Goal: Information Seeking & Learning: Find specific fact

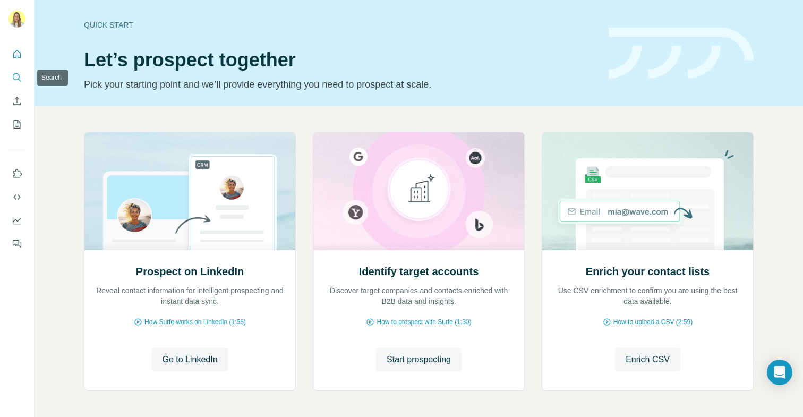
click at [10, 75] on button "Search" at bounding box center [17, 77] width 17 height 19
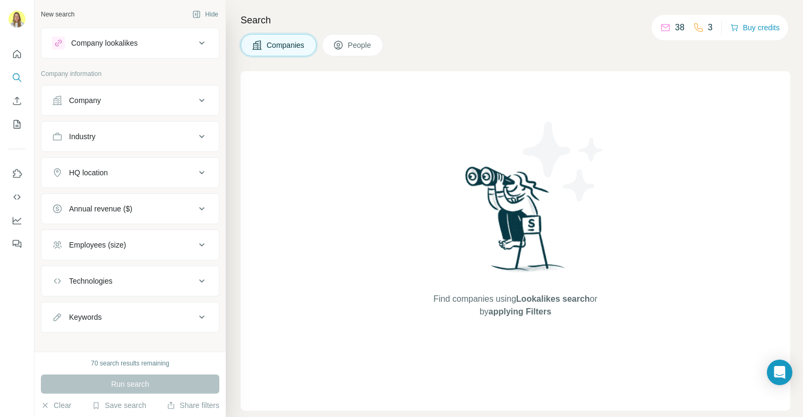
scroll to position [11, 0]
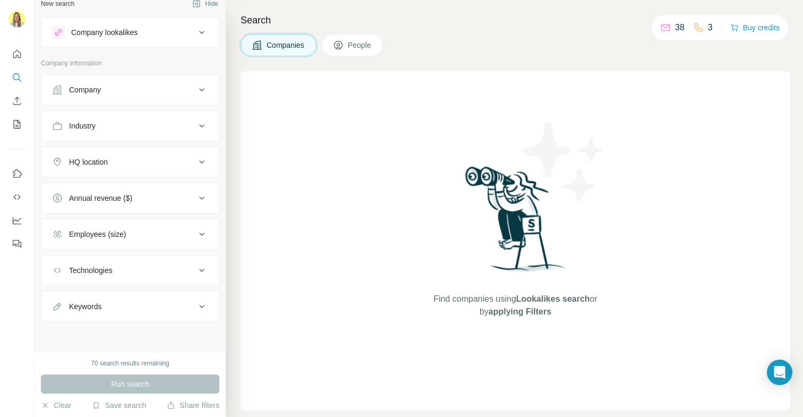
click at [321, 44] on div "Companies People" at bounding box center [312, 45] width 142 height 22
click at [351, 46] on span "People" at bounding box center [360, 45] width 24 height 11
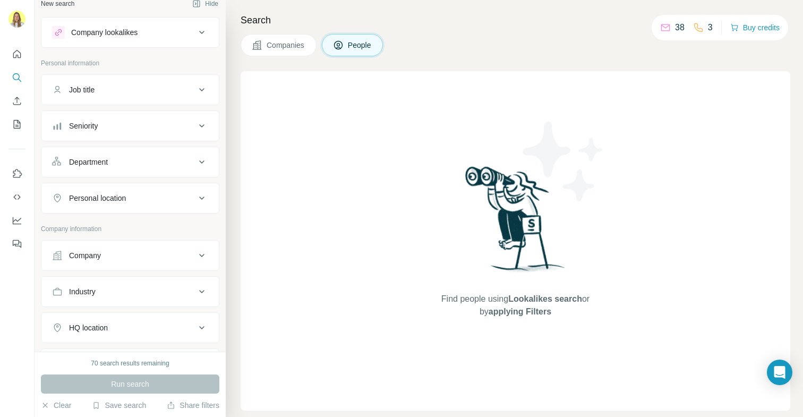
click at [111, 120] on button "Seniority" at bounding box center [129, 126] width 177 height 26
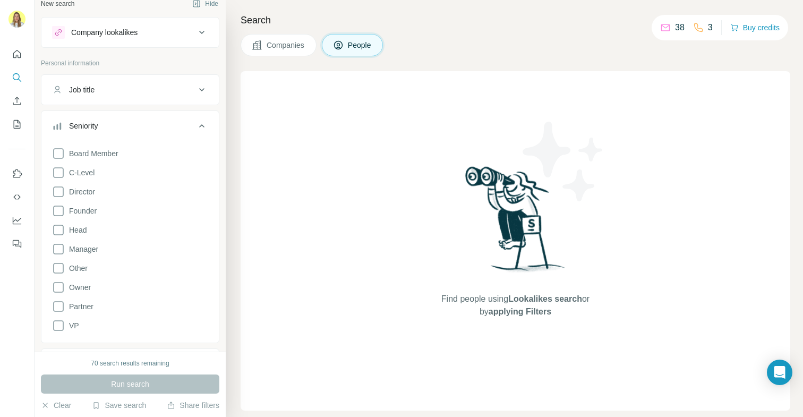
scroll to position [111, 0]
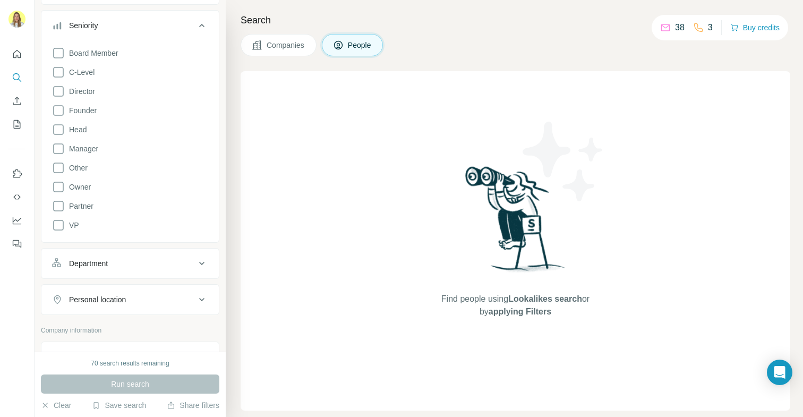
drag, startPoint x: 137, startPoint y: 380, endPoint x: 131, endPoint y: 360, distance: 20.4
click at [137, 379] on div "Run search" at bounding box center [130, 384] width 179 height 19
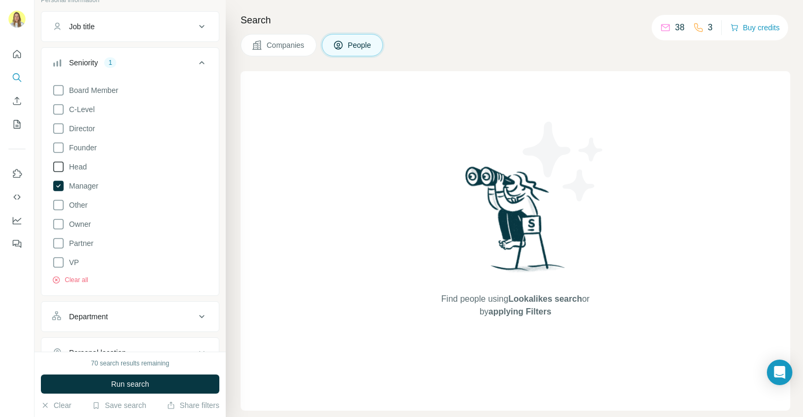
click at [78, 168] on span "Head" at bounding box center [76, 167] width 22 height 11
click at [84, 142] on span "Founder" at bounding box center [81, 147] width 32 height 11
click at [83, 124] on span "Director" at bounding box center [80, 128] width 30 height 11
click at [87, 382] on button "Run search" at bounding box center [130, 384] width 179 height 19
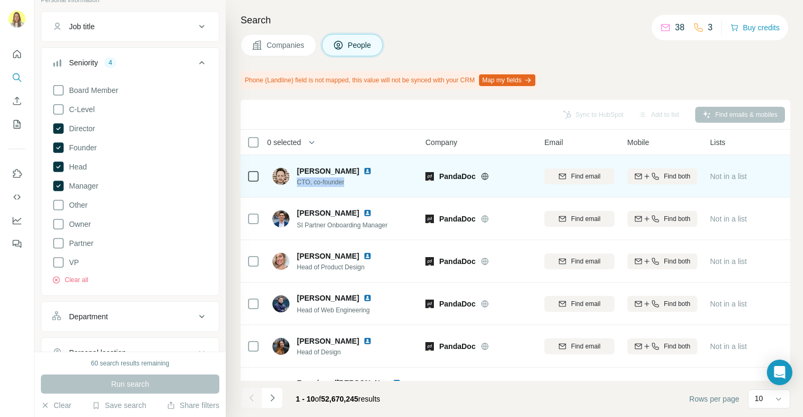
drag, startPoint x: 354, startPoint y: 181, endPoint x: 294, endPoint y: 180, distance: 60.1
click at [294, 180] on div "[PERSON_NAME] CTO, co-founder" at bounding box center [329, 176] width 112 height 21
copy span "CTO, co-founder"
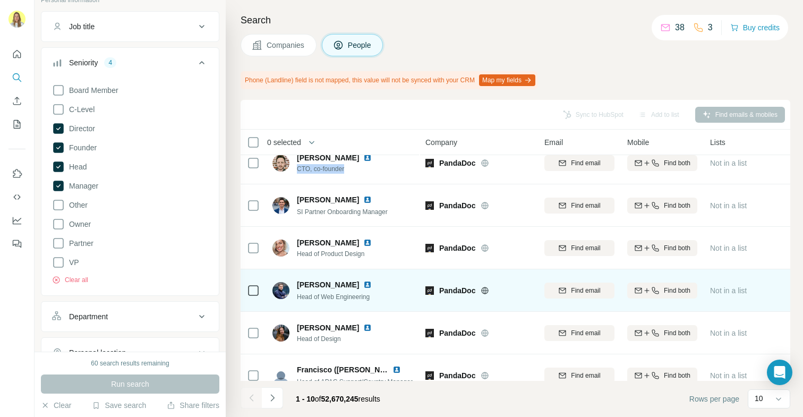
scroll to position [20, 0]
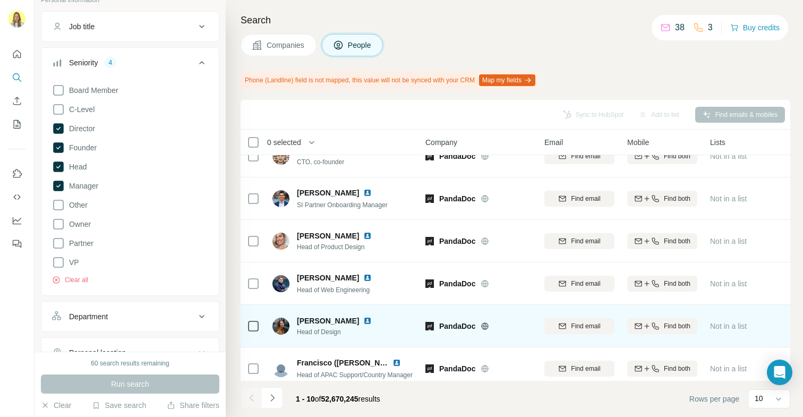
drag, startPoint x: 362, startPoint y: 334, endPoint x: 368, endPoint y: 307, distance: 27.8
click at [343, 333] on span "Head of Design" at bounding box center [341, 332] width 88 height 10
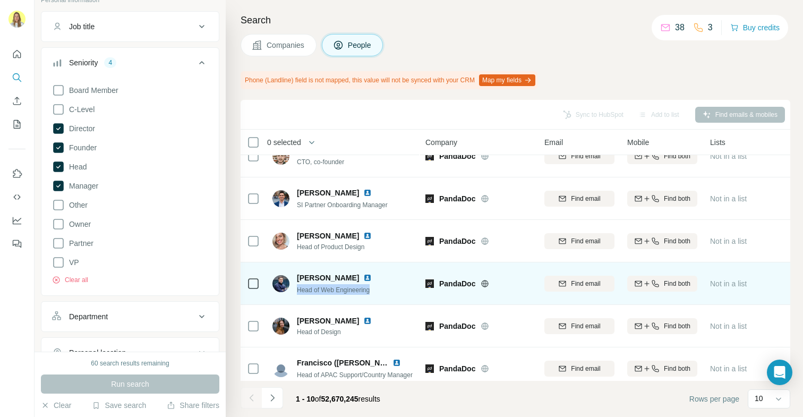
drag, startPoint x: 384, startPoint y: 289, endPoint x: 299, endPoint y: 292, distance: 85.6
click at [299, 292] on div "Head of Web Engineering" at bounding box center [341, 289] width 88 height 11
copy span "Head of Web Engineering"
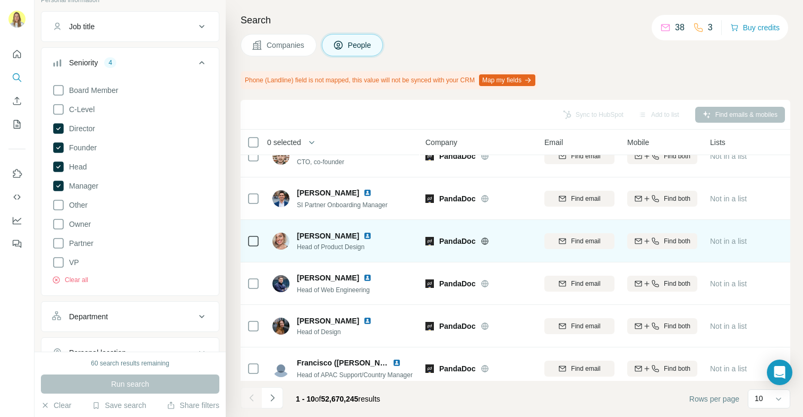
click at [338, 248] on span "Head of Product Design" at bounding box center [341, 247] width 88 height 10
click at [338, 247] on span "Head of Product Design" at bounding box center [341, 247] width 88 height 10
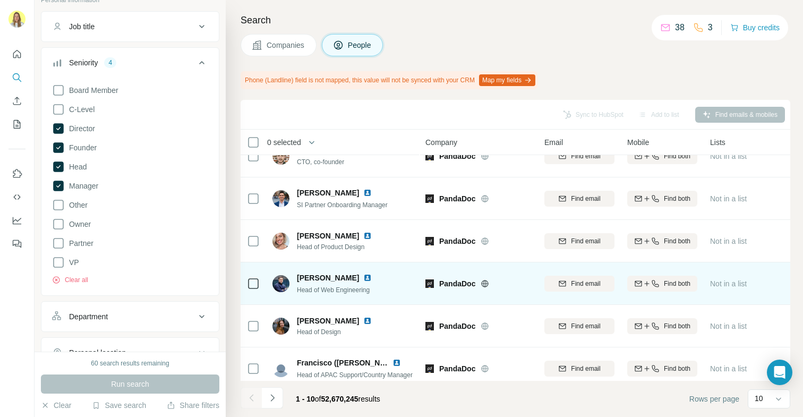
scroll to position [71, 0]
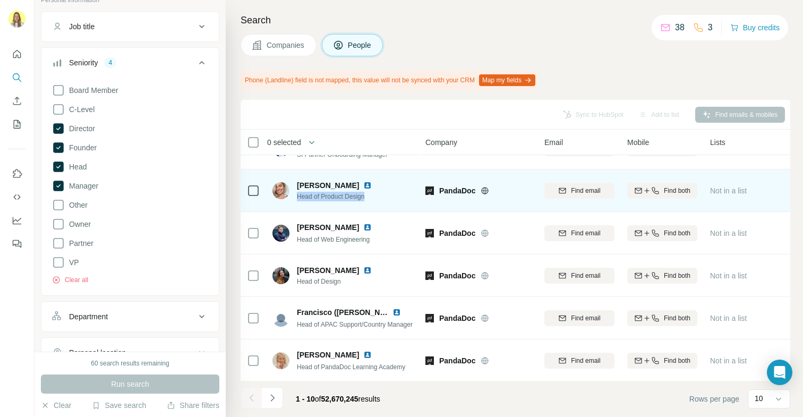
drag, startPoint x: 371, startPoint y: 198, endPoint x: 295, endPoint y: 194, distance: 76.1
click at [295, 194] on div "[PERSON_NAME] Head of Product Design" at bounding box center [329, 190] width 112 height 21
copy span "Head of Product Design"
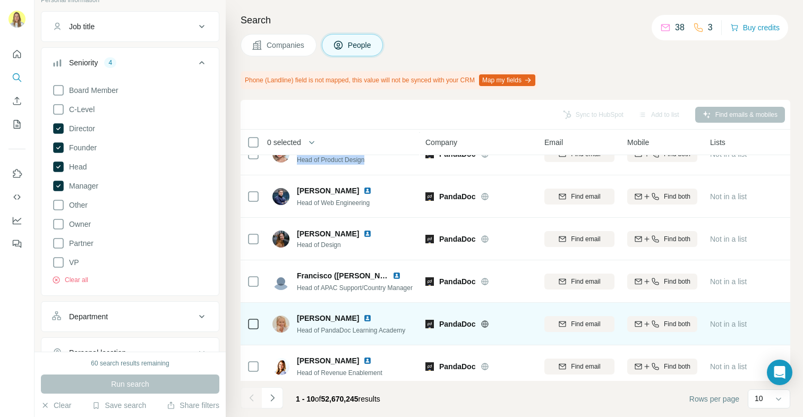
scroll to position [138, 0]
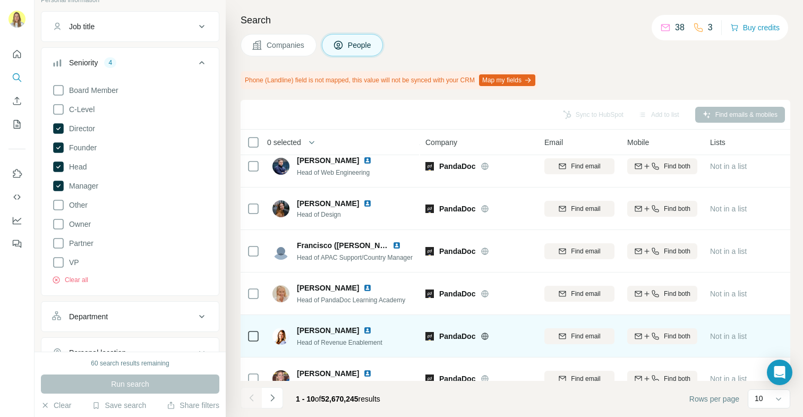
click at [328, 343] on span "Head of Revenue Enablement" at bounding box center [340, 342] width 86 height 7
drag, startPoint x: 297, startPoint y: 343, endPoint x: 403, endPoint y: 351, distance: 106.1
click at [403, 351] on td "[PERSON_NAME] Head of Revenue Enablement" at bounding box center [343, 336] width 154 height 43
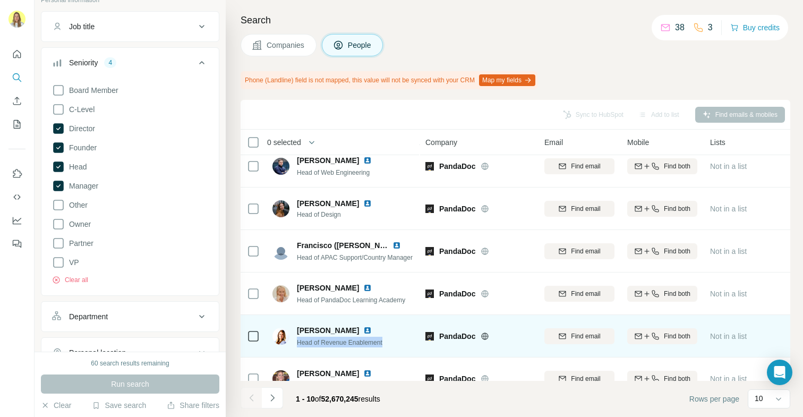
copy span "Head of Revenue Enablement"
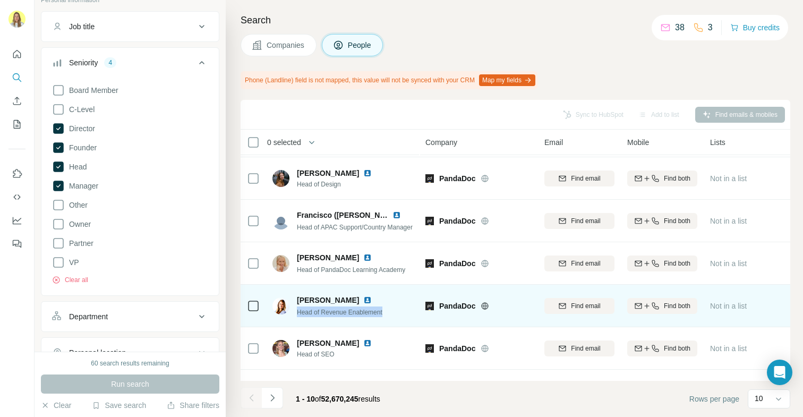
scroll to position [189, 0]
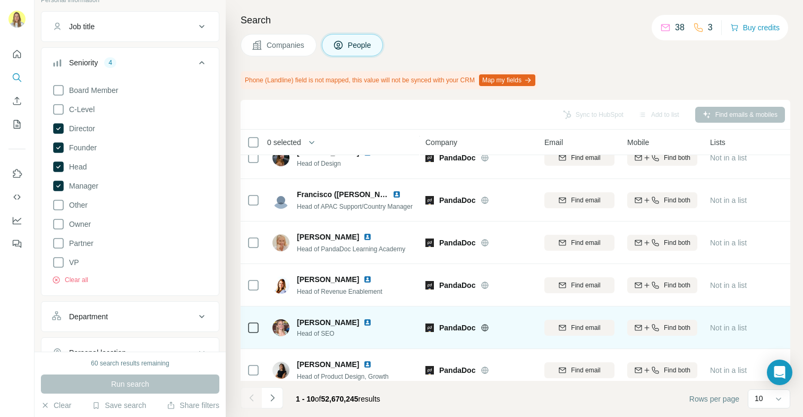
click at [316, 334] on span "Head of SEO" at bounding box center [341, 334] width 88 height 10
copy span "Head of SEO"
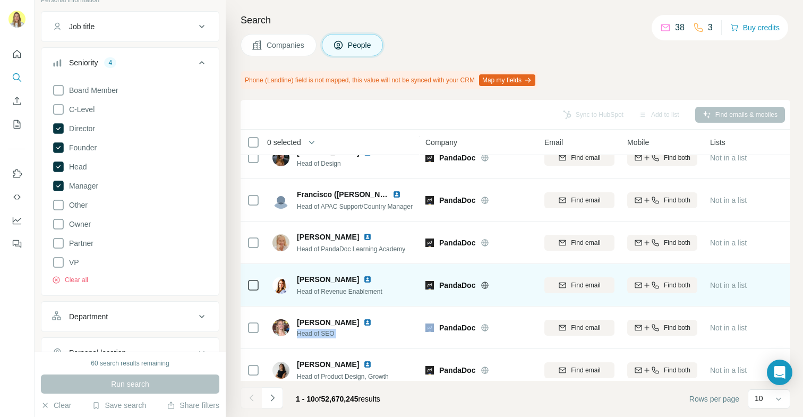
scroll to position [205, 0]
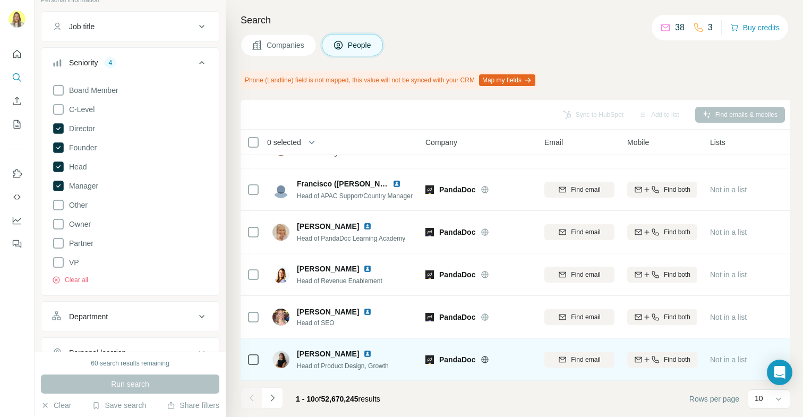
click at [357, 362] on span "Head of Product Design, Growth" at bounding box center [343, 365] width 92 height 7
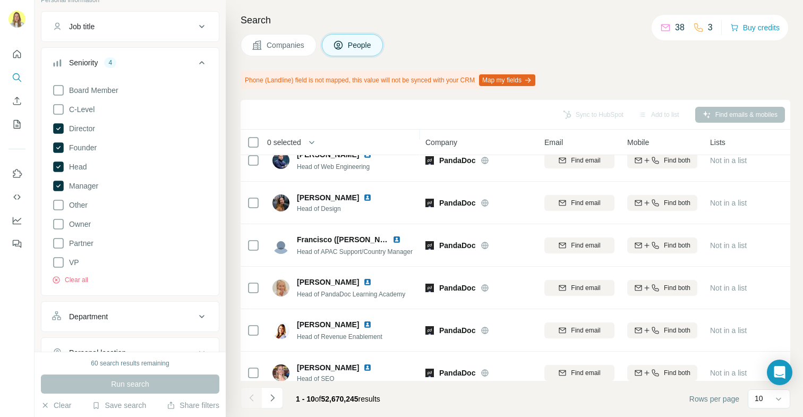
scroll to position [0, 0]
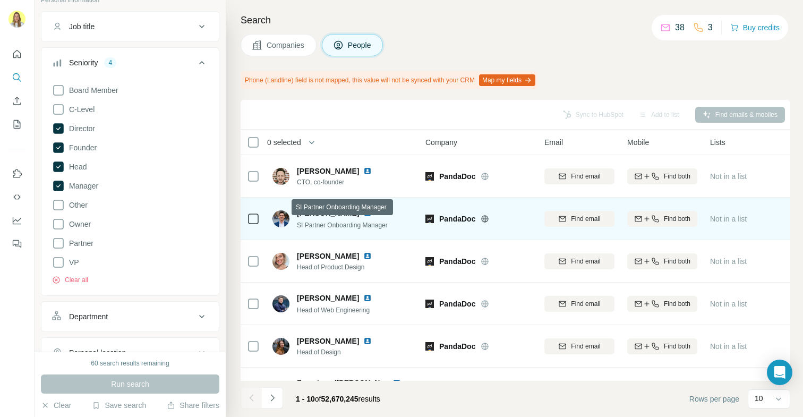
click at [370, 225] on span "SI Partner Onboarding Manager" at bounding box center [342, 225] width 91 height 7
copy span "SI Partner Onboarding Manager"
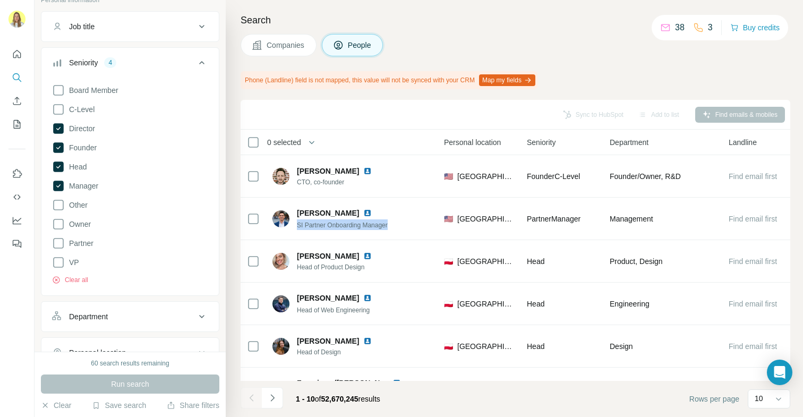
scroll to position [0, 350]
click at [113, 26] on div "Job title" at bounding box center [123, 26] width 143 height 11
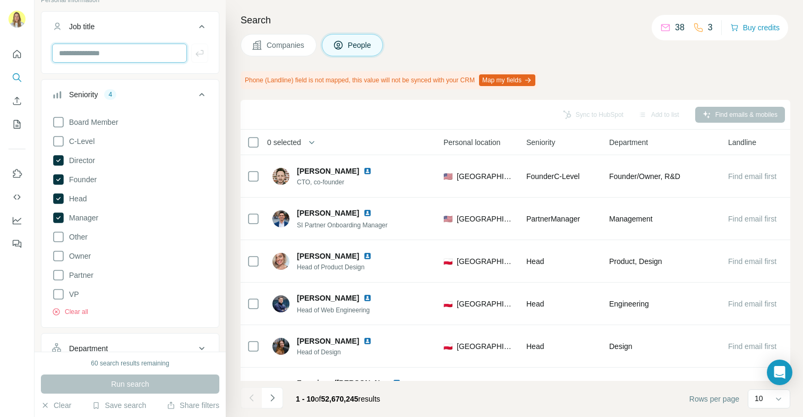
click at [107, 54] on input "text" at bounding box center [119, 53] width 135 height 19
type input "**********"
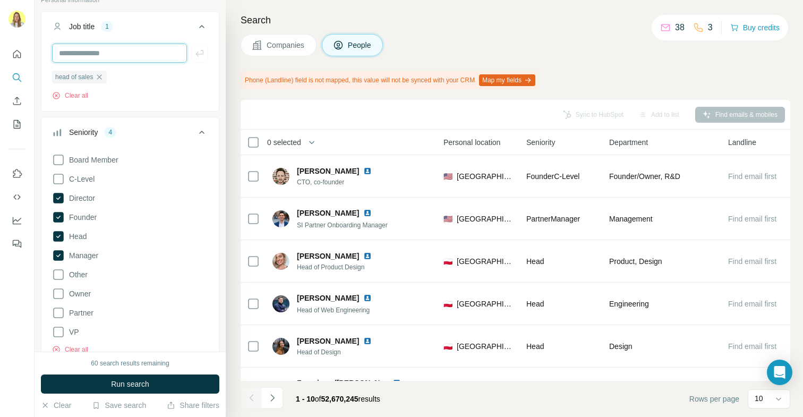
scroll to position [138, 0]
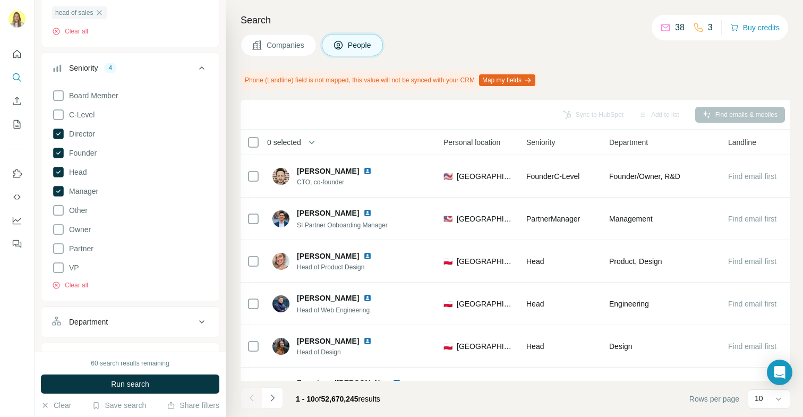
click at [84, 279] on div "Board Member C-Level Director Founder Head Manager Other Owner Partner VP Clear…" at bounding box center [130, 187] width 156 height 205
click at [83, 284] on button "Clear all" at bounding box center [70, 286] width 36 height 10
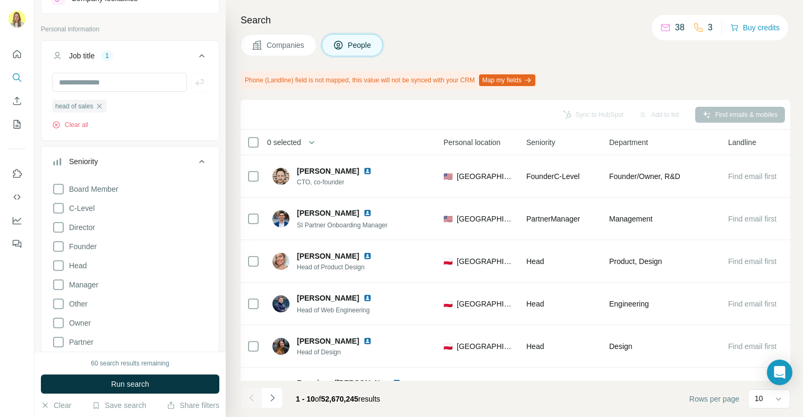
scroll to position [38, 0]
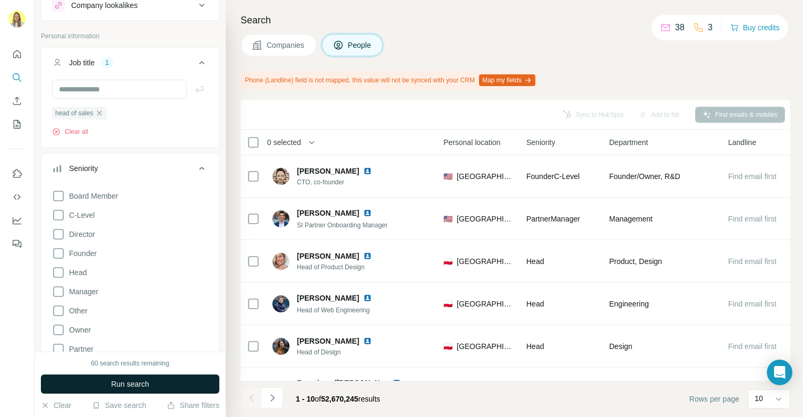
click at [94, 384] on button "Run search" at bounding box center [130, 384] width 179 height 19
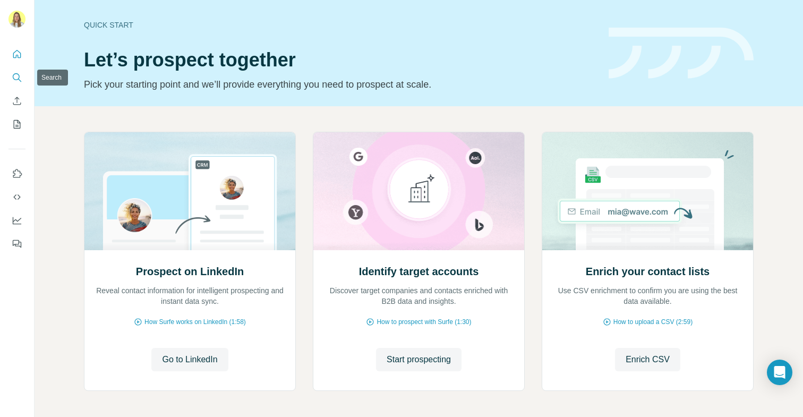
click at [16, 75] on icon "Search" at bounding box center [17, 77] width 11 height 11
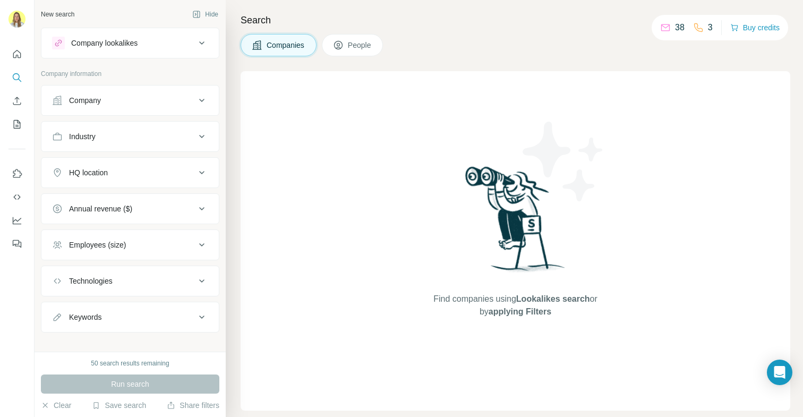
click at [89, 135] on div "Industry" at bounding box center [82, 136] width 27 height 11
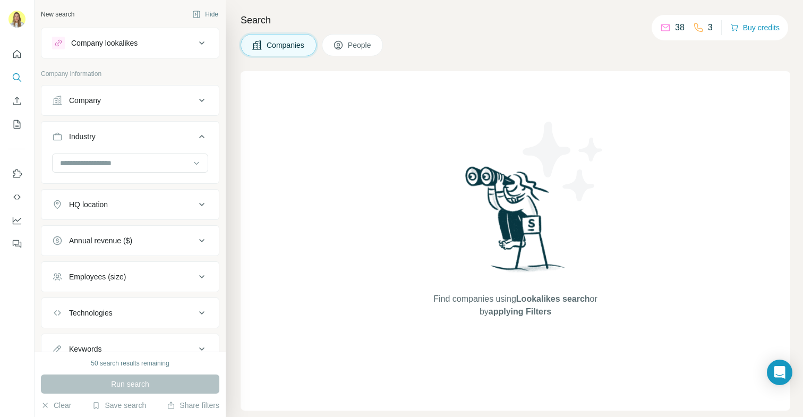
click at [90, 134] on div "Industry" at bounding box center [82, 136] width 27 height 11
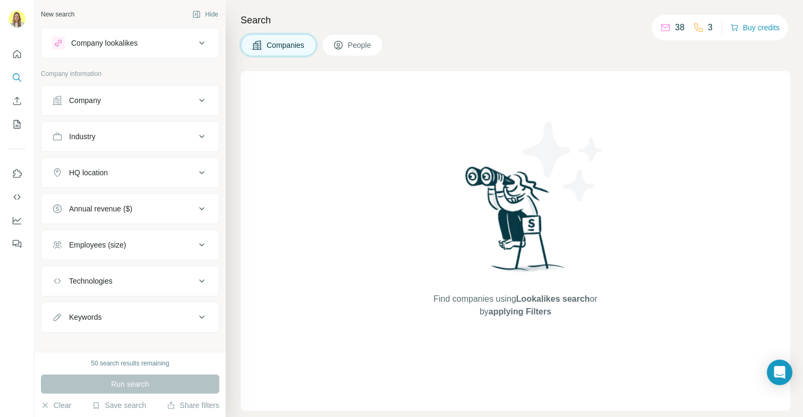
click at [325, 40] on div "Companies People" at bounding box center [312, 45] width 142 height 22
click at [358, 46] on span "People" at bounding box center [360, 45] width 24 height 11
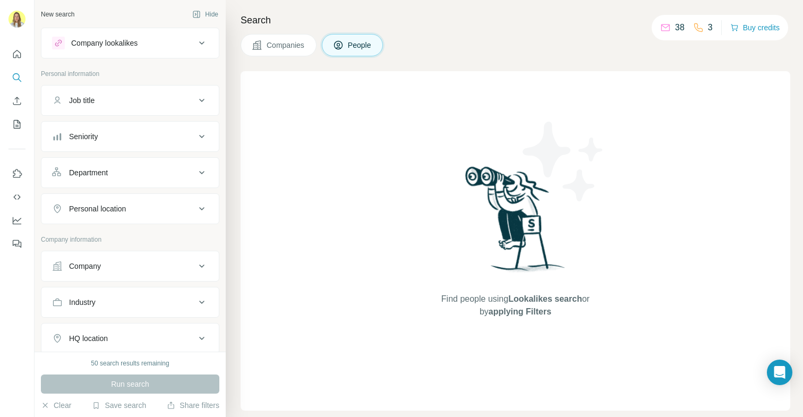
click at [100, 127] on button "Seniority" at bounding box center [129, 137] width 177 height 26
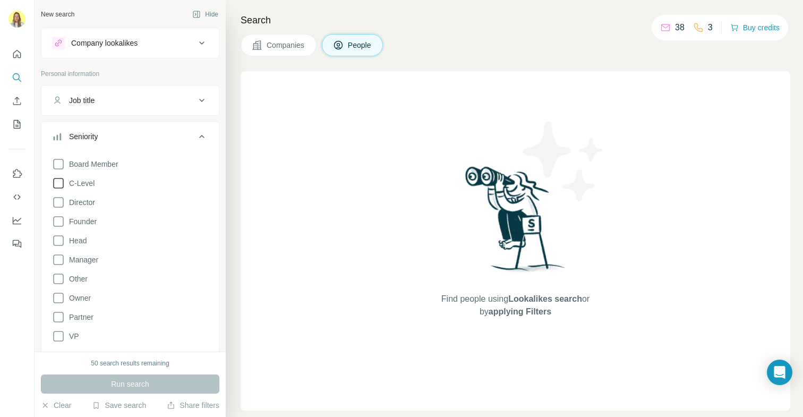
click at [84, 185] on span "C-Level" at bounding box center [80, 183] width 30 height 11
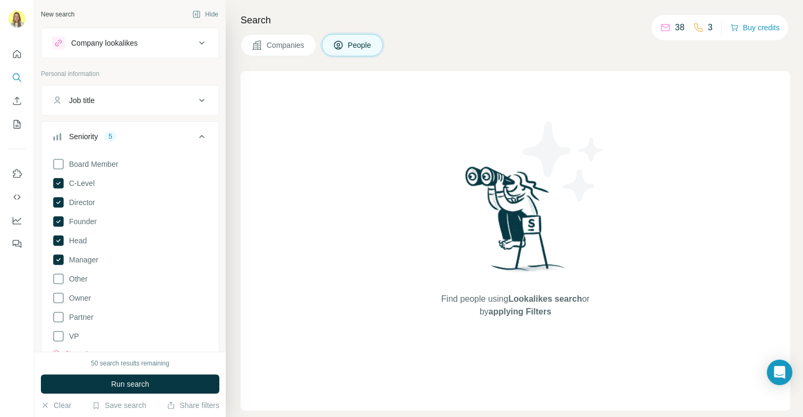
click at [113, 379] on span "Run search" at bounding box center [130, 384] width 38 height 11
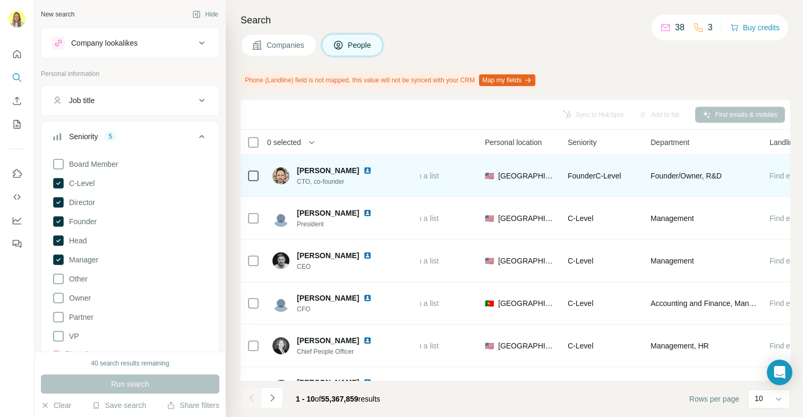
scroll to position [1, 313]
click at [587, 178] on span "Founder C-Level" at bounding box center [589, 176] width 53 height 9
drag, startPoint x: 621, startPoint y: 176, endPoint x: 634, endPoint y: 162, distance: 19.9
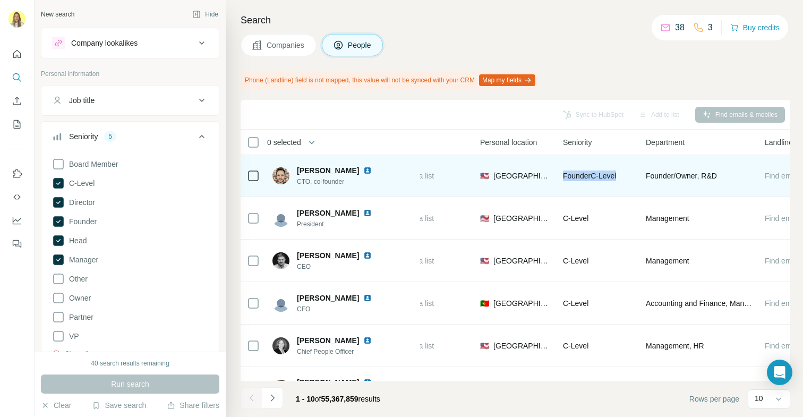
click at [560, 179] on td "Founder C-Level" at bounding box center [598, 176] width 83 height 43
drag, startPoint x: 716, startPoint y: 174, endPoint x: 643, endPoint y: 174, distance: 73.3
click at [643, 174] on td "Founder/Owner, R&D" at bounding box center [699, 176] width 119 height 43
copy span "Founder/Owner, R&D"
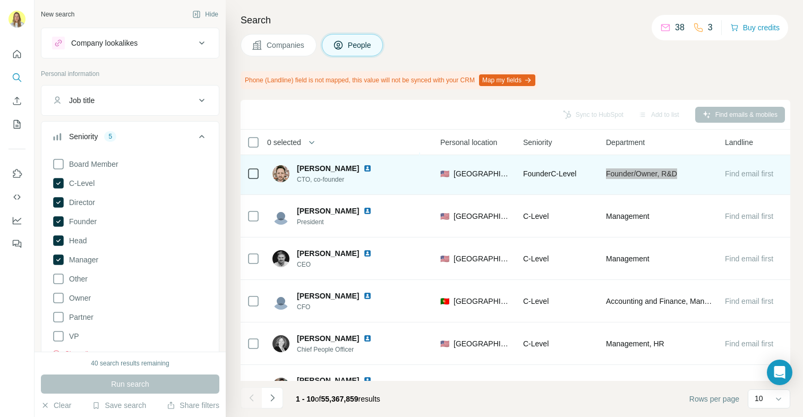
scroll to position [3, 358]
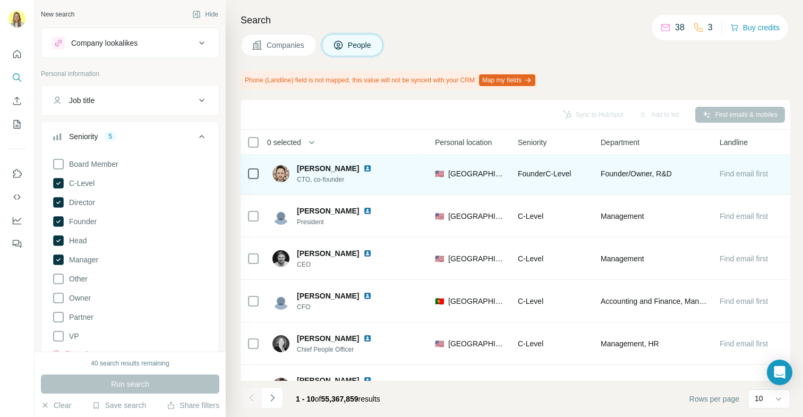
drag, startPoint x: 681, startPoint y: 173, endPoint x: 669, endPoint y: 174, distance: 11.7
click at [680, 173] on div "Founder/Owner, R&D" at bounding box center [654, 173] width 106 height 29
drag, startPoint x: 674, startPoint y: 172, endPoint x: 574, endPoint y: 168, distance: 100.5
click at [0, 0] on tr "[PERSON_NAME] CTO, co-founder PandaDoc Find email Find both Not in a list 🇺🇸 [G…" at bounding box center [0, 0] width 0 height 0
copy tr "Founder/Owner, R&D"
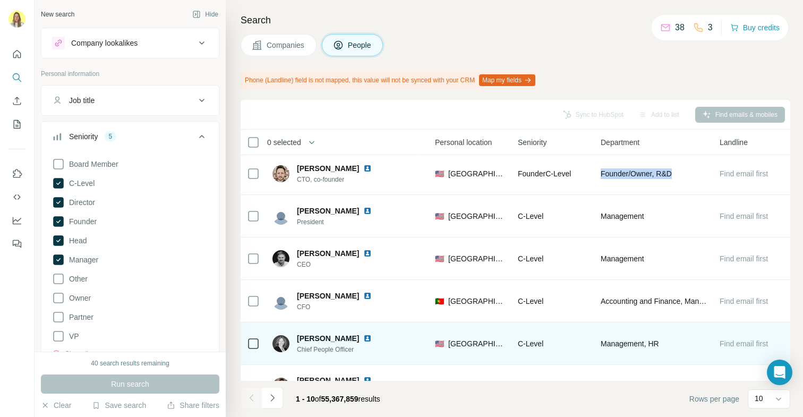
scroll to position [70, 358]
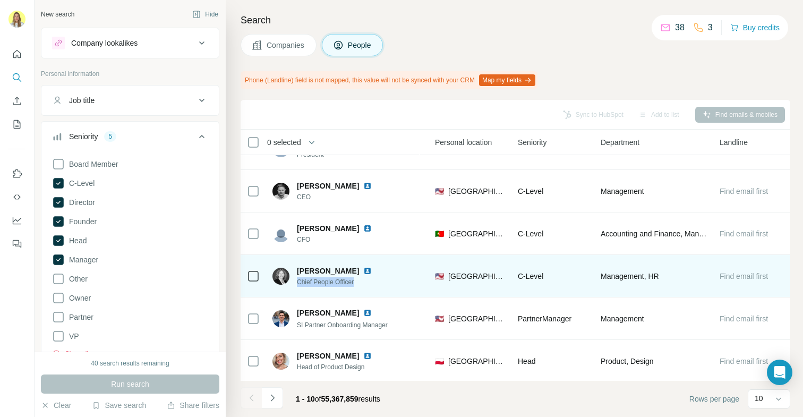
drag, startPoint x: 359, startPoint y: 285, endPoint x: 293, endPoint y: 282, distance: 65.9
click at [293, 282] on div "[PERSON_NAME] Chief People Officer" at bounding box center [329, 276] width 112 height 21
copy span "Chief People Officer"
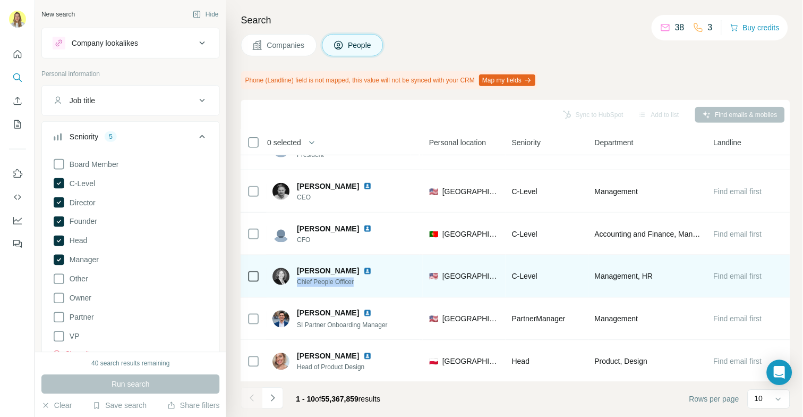
scroll to position [67, 370]
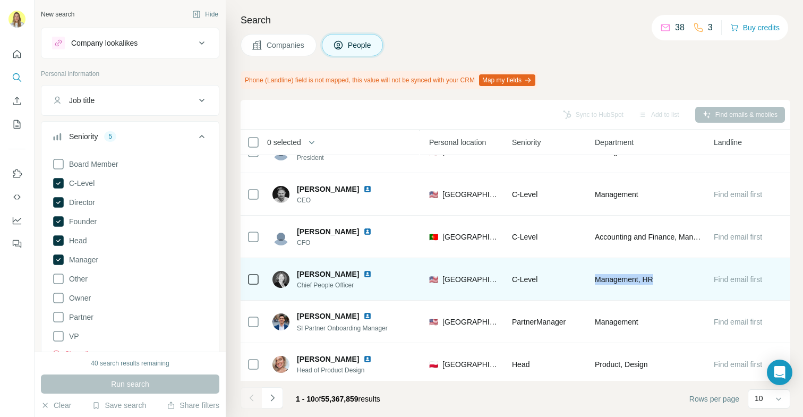
drag, startPoint x: 651, startPoint y: 281, endPoint x: 584, endPoint y: 276, distance: 66.6
click at [589, 276] on td "Management, HR" at bounding box center [648, 279] width 119 height 43
copy span "Management, HR"
click at [478, 265] on div "🇺🇸 [GEOGRAPHIC_DATA]" at bounding box center [464, 279] width 70 height 29
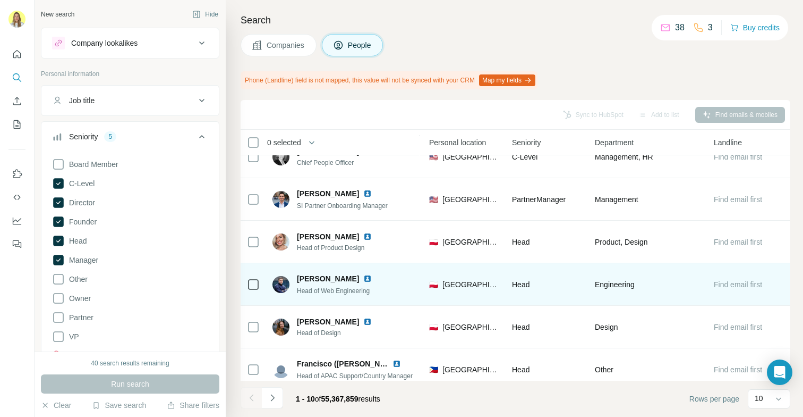
scroll to position [189, 370]
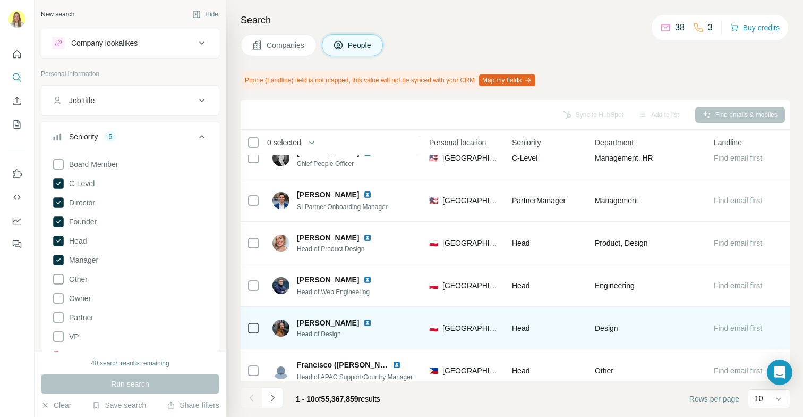
click at [316, 335] on span "Head of Design" at bounding box center [341, 334] width 88 height 10
click at [315, 334] on span "Head of Design" at bounding box center [341, 334] width 88 height 10
